Goal: Information Seeking & Learning: Learn about a topic

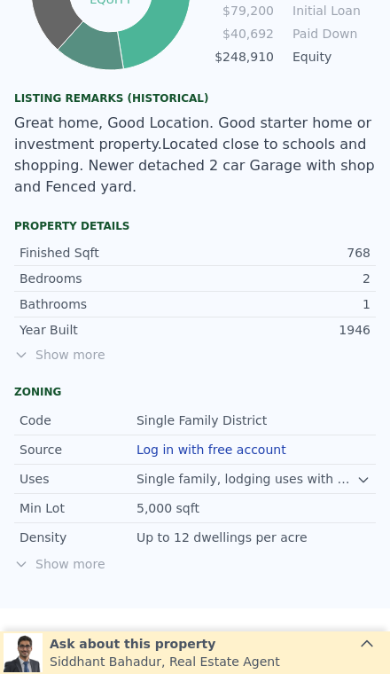
scroll to position [1123, 0]
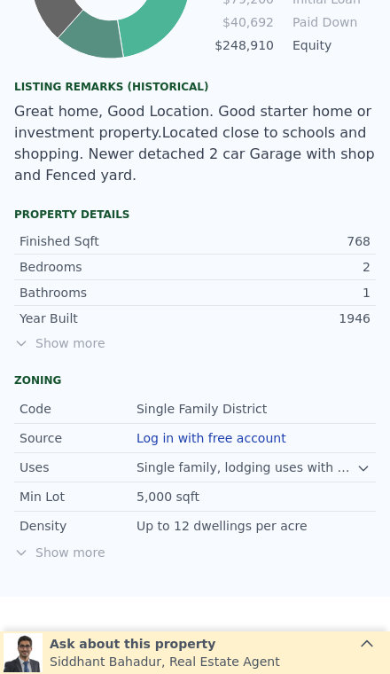
click at [67, 334] on span "Show more" at bounding box center [195, 343] width 362 height 18
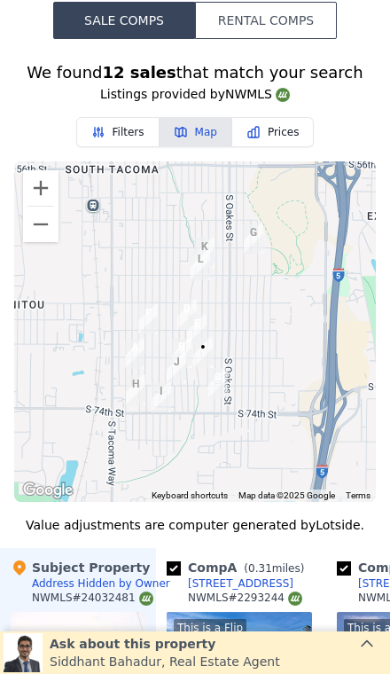
scroll to position [2112, 0]
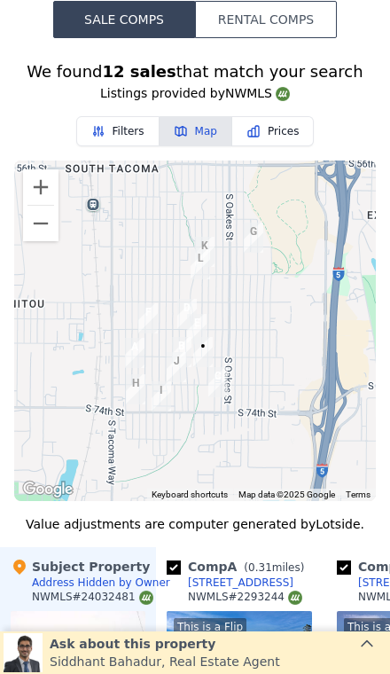
click at [44, 169] on button "Zoom in" at bounding box center [40, 186] width 35 height 35
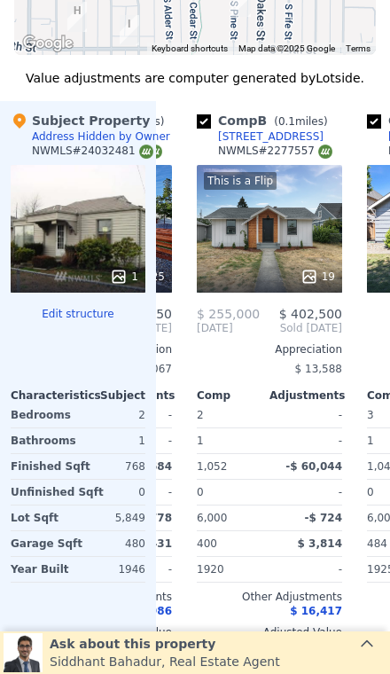
scroll to position [2570, 0]
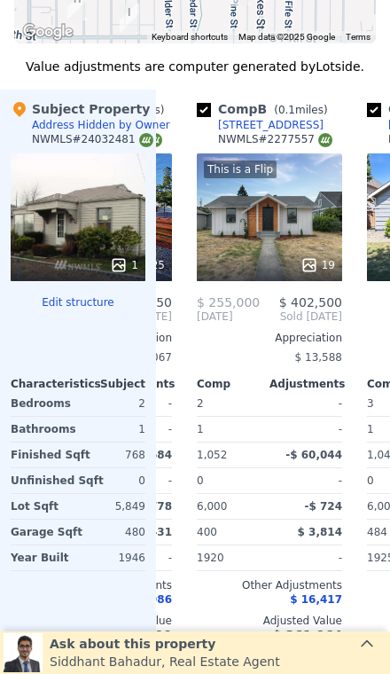
click at [273, 184] on div "This is a Flip 19" at bounding box center [269, 217] width 145 height 128
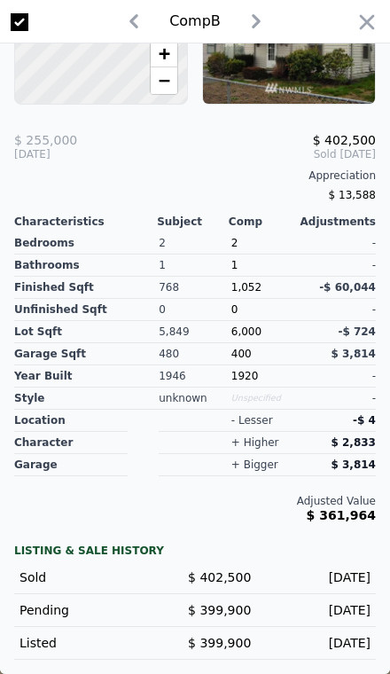
scroll to position [430, 0]
click at [364, 15] on icon "button" at bounding box center [367, 22] width 25 height 25
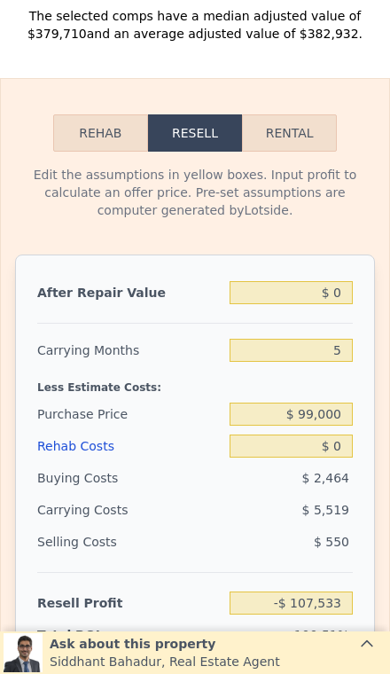
scroll to position [3231, 0]
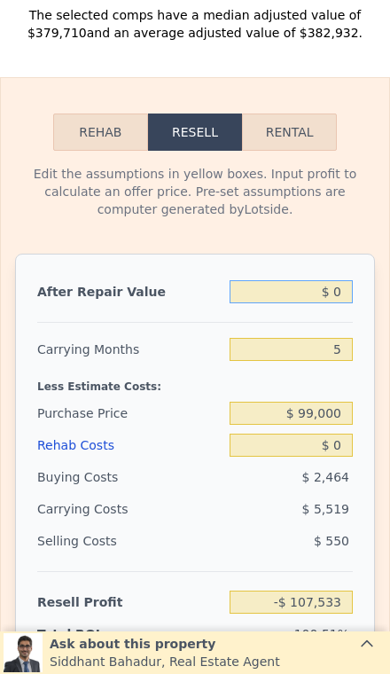
click at [345, 280] on input "$ 0" at bounding box center [291, 291] width 123 height 23
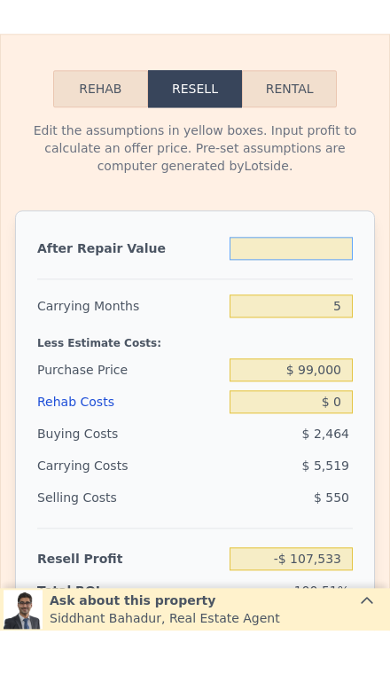
type input "$ 3"
type input "-$ 107,530"
type input "$ 399"
type input "-$ 107,162"
type input "$ 3,999"
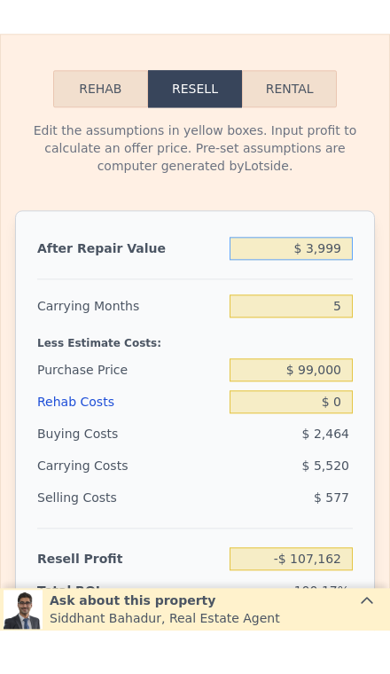
type input "-$ 103,818"
type input "$ 39,999"
type input "-$ 70,374"
type input "$ 399,999"
type input "$ 264,067"
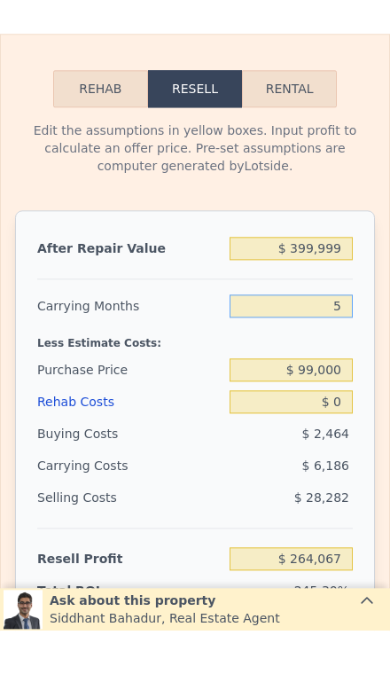
click at [351, 338] on input "5" at bounding box center [291, 349] width 123 height 23
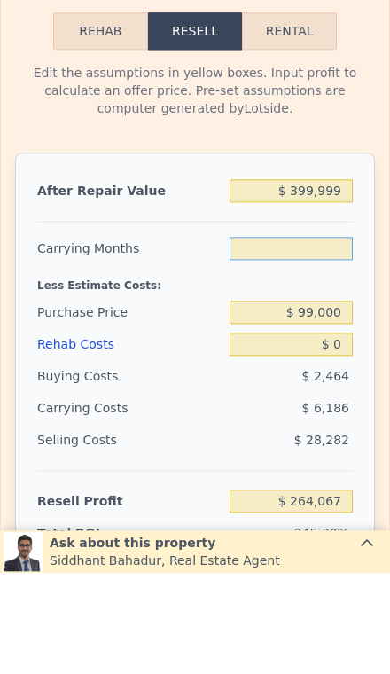
type input "3"
type input "$ 266,541"
type input "3"
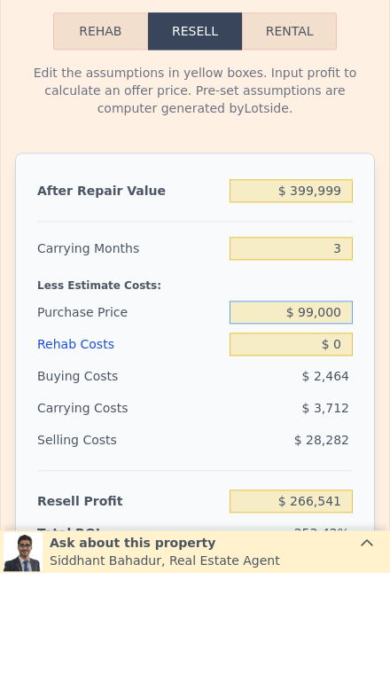
click at [344, 402] on input "$ 99,000" at bounding box center [291, 413] width 123 height 23
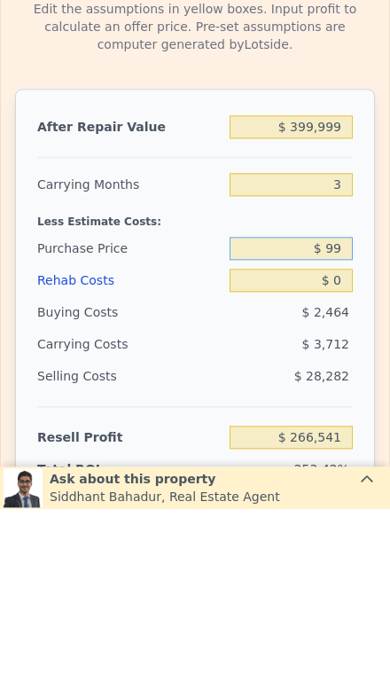
type input "$ 9"
type input "$ 260,000"
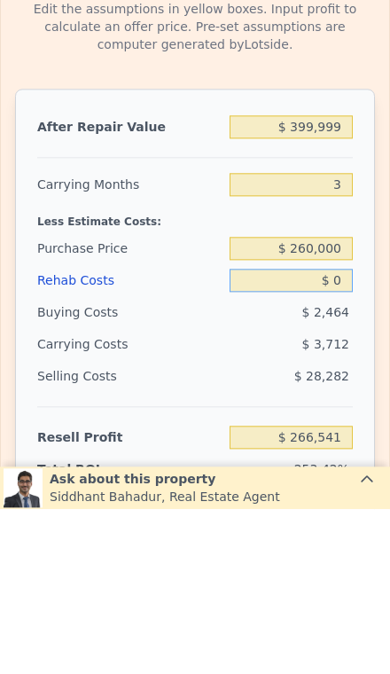
click at [345, 434] on input "$ 0" at bounding box center [291, 445] width 123 height 23
type input "$ 98,886"
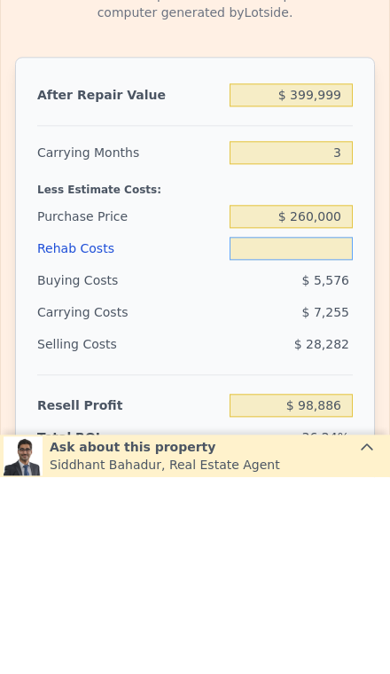
type input "$ 6"
type input "$ 98,880"
type input "$ 5"
type input "$ 98,881"
type input "$ 50"
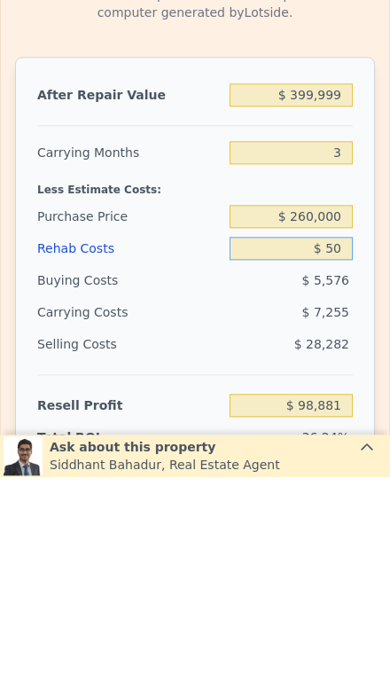
type input "$ 98,835"
type input "$ 500"
type input "$ 98,366"
type input "$ 5,000"
type input "$ 93,695"
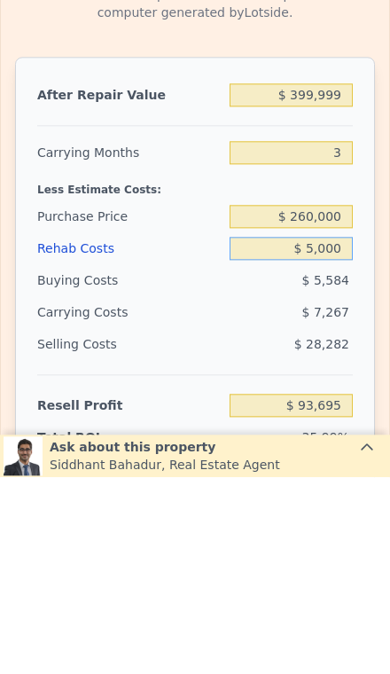
type input "$ 50,000"
type input "$ 46,985"
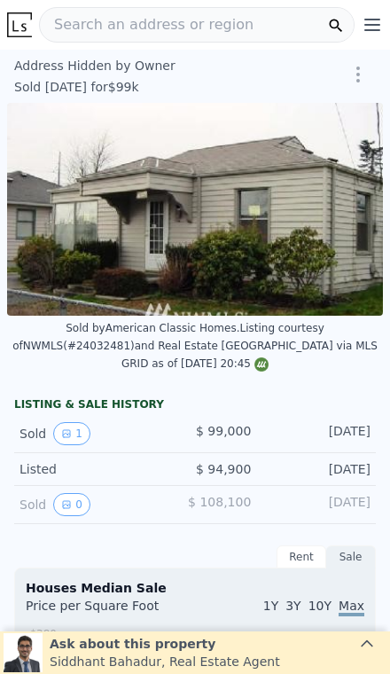
scroll to position [0, 0]
type input "$ 380,000"
type input "5"
type input "$ 0"
type input "$ 245,489"
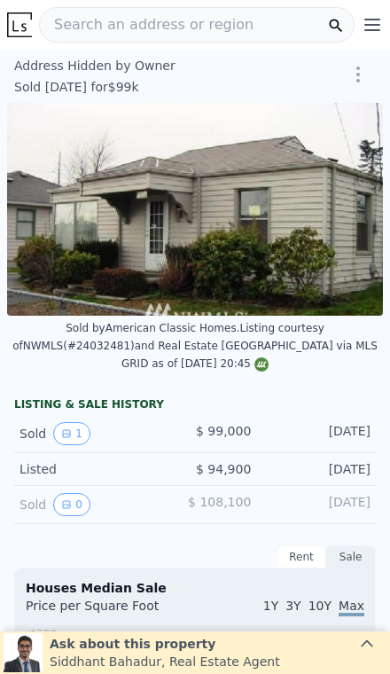
click at [238, 26] on div "Search an address or region" at bounding box center [197, 24] width 316 height 35
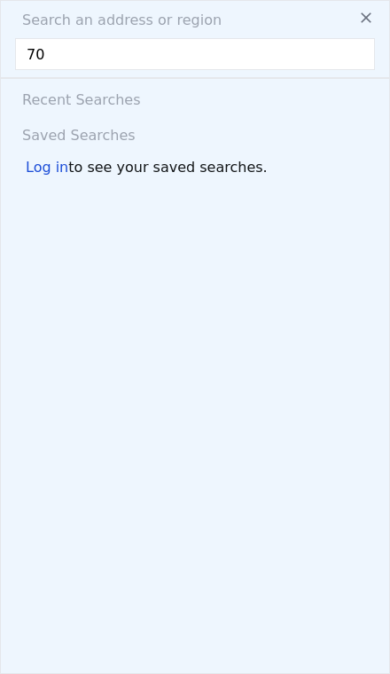
type input "7"
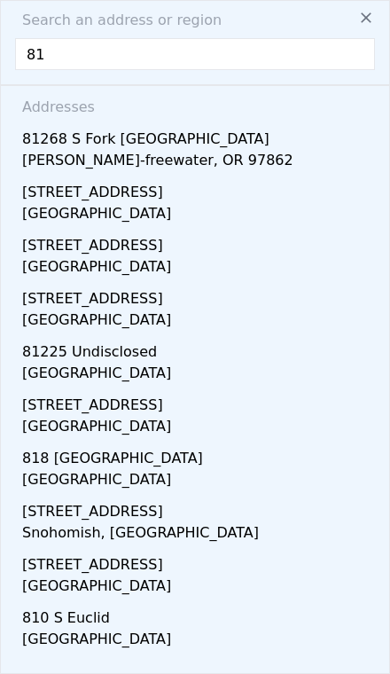
type input "8"
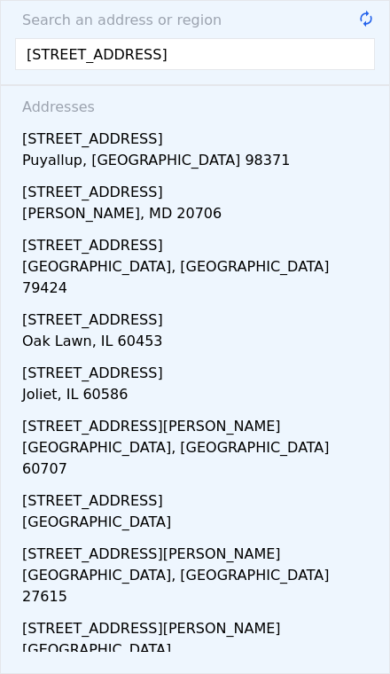
type input "[STREET_ADDRESS]"
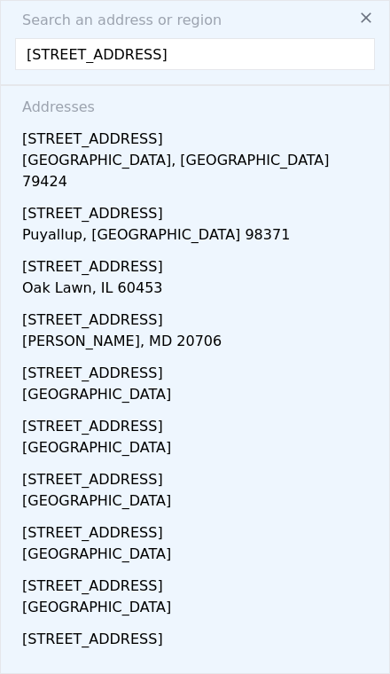
click at [239, 202] on div "[STREET_ADDRESS]" at bounding box center [198, 210] width 353 height 28
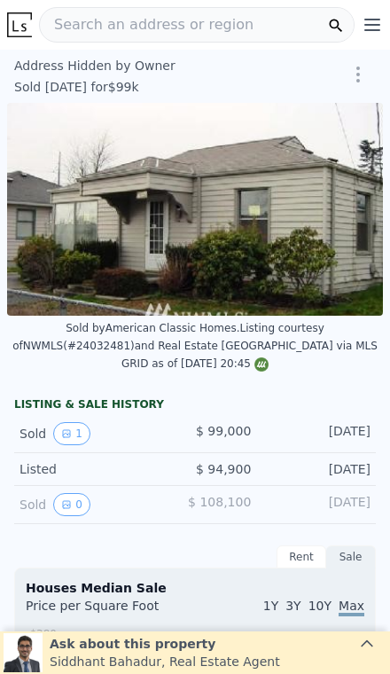
click at [231, 197] on img at bounding box center [195, 209] width 376 height 213
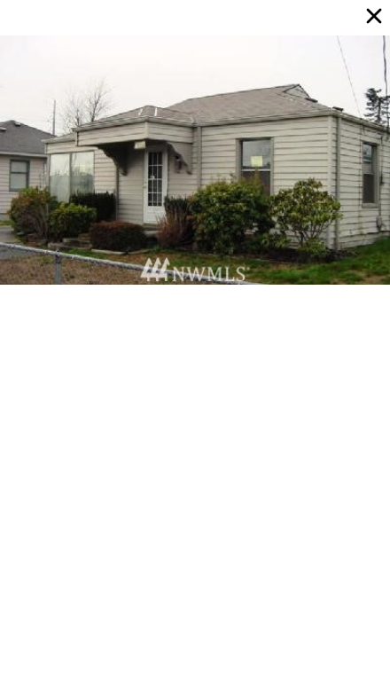
click at [380, 19] on icon at bounding box center [374, 16] width 25 height 25
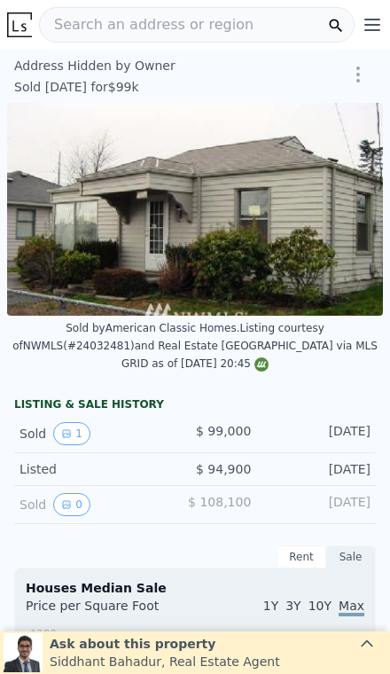
click at [273, 22] on div "Search an address or region" at bounding box center [197, 24] width 316 height 35
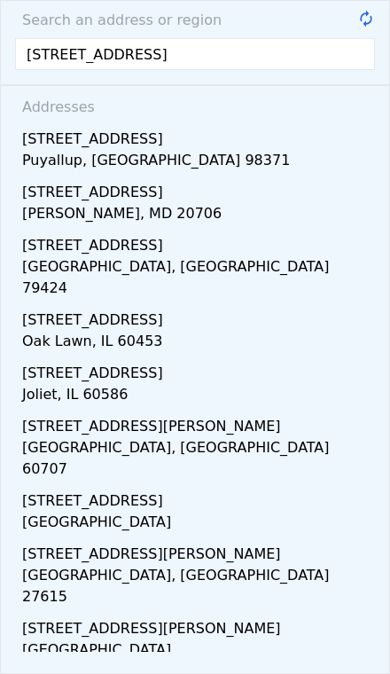
type input "[STREET_ADDRESS]"
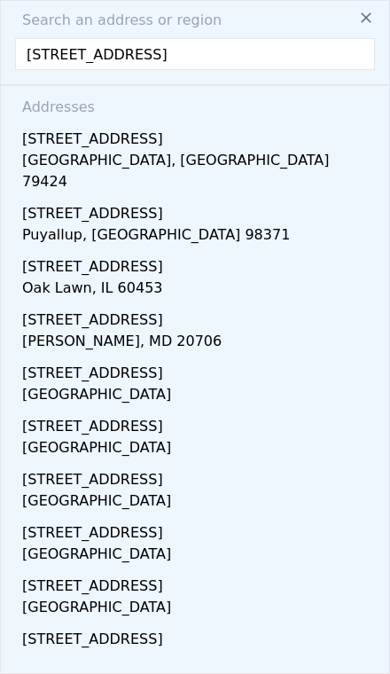
click at [241, 198] on div "[STREET_ADDRESS]" at bounding box center [198, 210] width 353 height 28
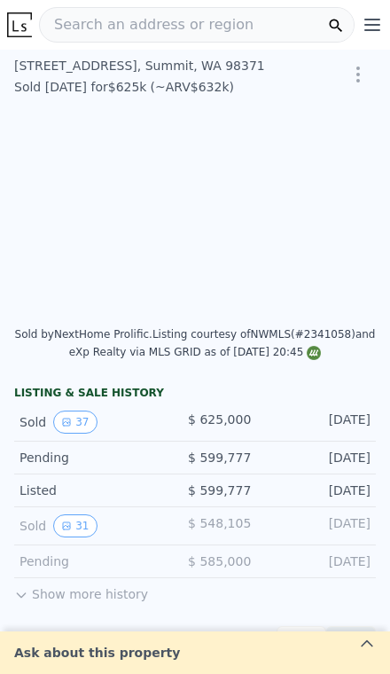
type input "$ 632,000"
type input "-$ 77,775"
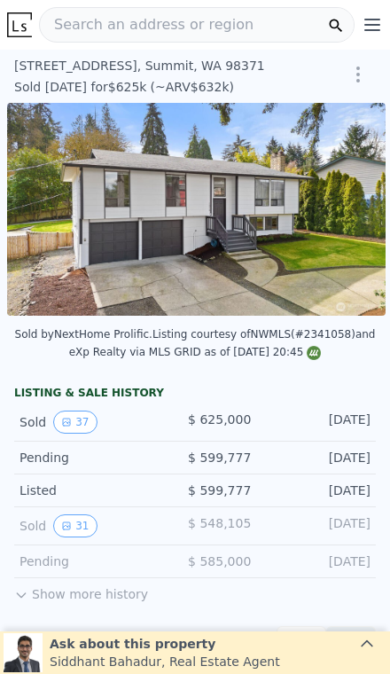
click at [68, 419] on icon "View historical data" at bounding box center [66, 422] width 11 height 11
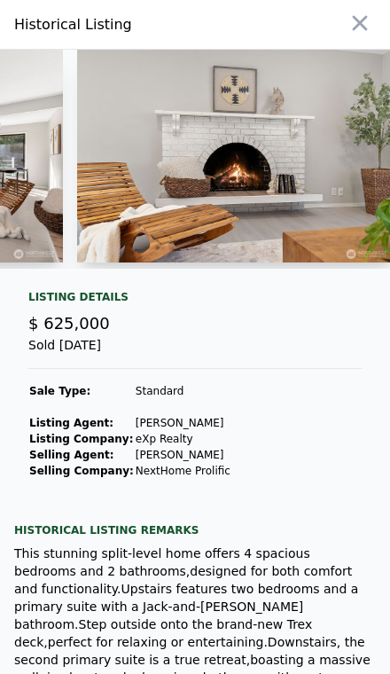
click at [348, 28] on icon "button" at bounding box center [360, 23] width 25 height 25
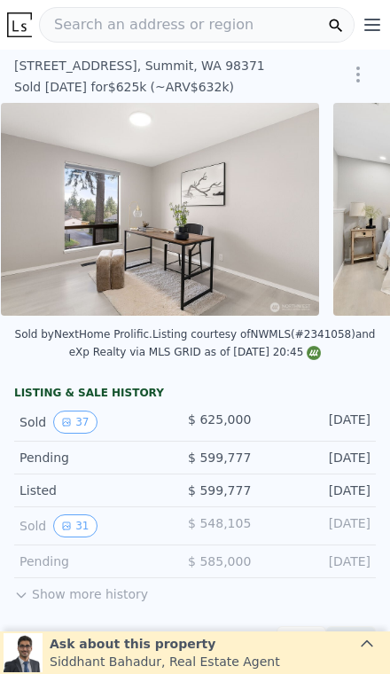
scroll to position [0, 6826]
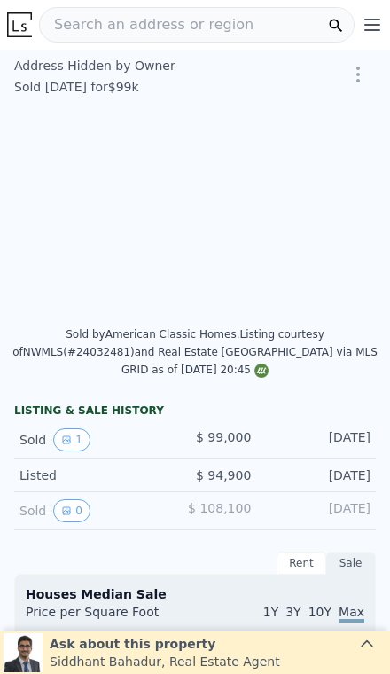
type input "$ 380,000"
type input "$ 245,489"
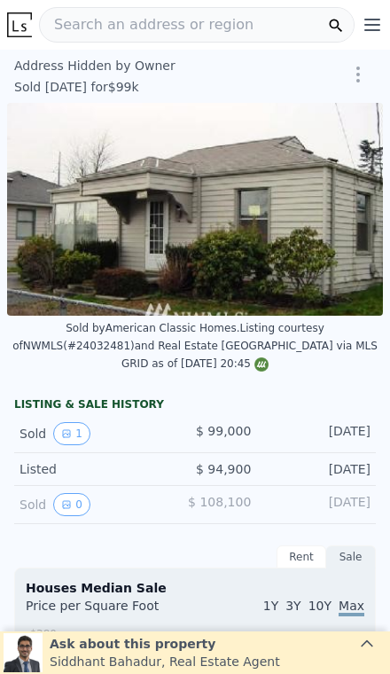
click at [121, 20] on span "Search an address or region" at bounding box center [147, 24] width 214 height 21
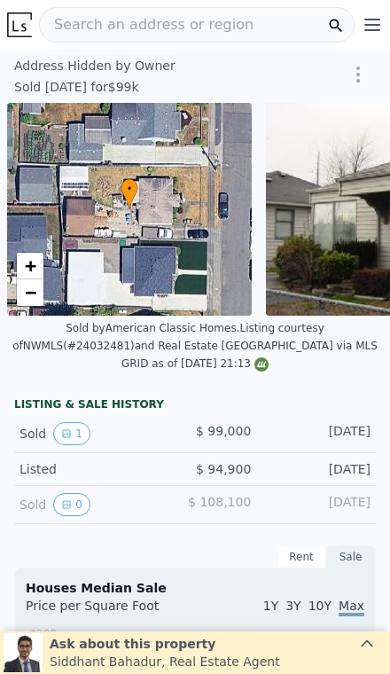
scroll to position [0, 7]
